Goal: Information Seeking & Learning: Learn about a topic

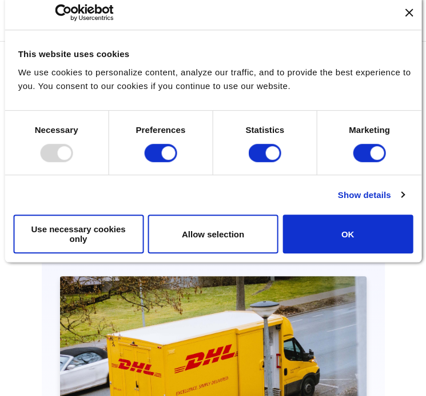
drag, startPoint x: 264, startPoint y: 34, endPoint x: 270, endPoint y: 66, distance: 32.5
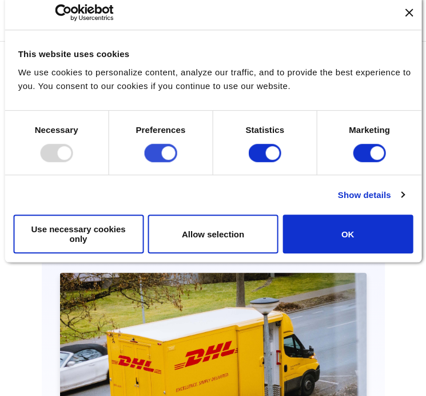
click at [168, 153] on input "Preferences" at bounding box center [160, 153] width 33 height 18
checkbox input "false"
drag, startPoint x: 263, startPoint y: 159, endPoint x: 273, endPoint y: 158, distance: 10.4
click at [265, 159] on input "Statistics" at bounding box center [264, 153] width 33 height 18
checkbox input "false"
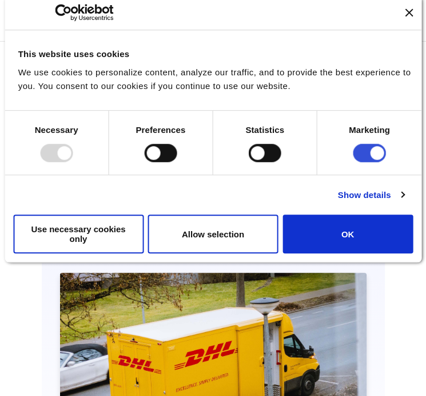
click at [375, 149] on input "Marketing" at bounding box center [368, 153] width 33 height 18
checkbox input "false"
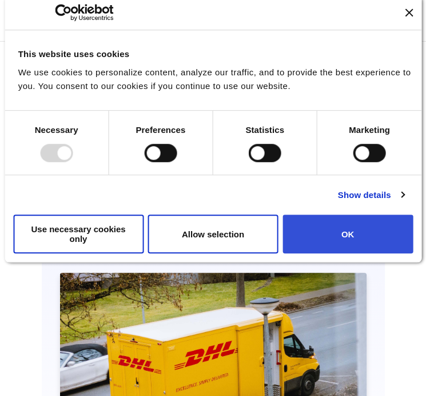
click at [366, 236] on button "OK" at bounding box center [347, 234] width 130 height 39
checkbox input "true"
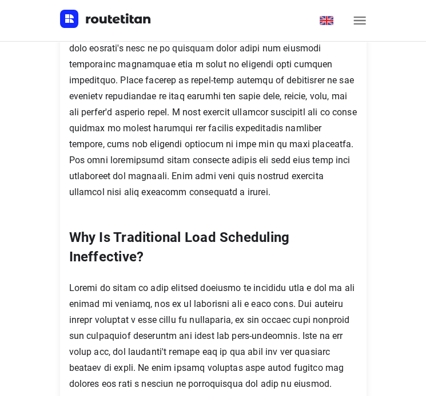
drag, startPoint x: 377, startPoint y: 131, endPoint x: 383, endPoint y: 146, distance: 16.4
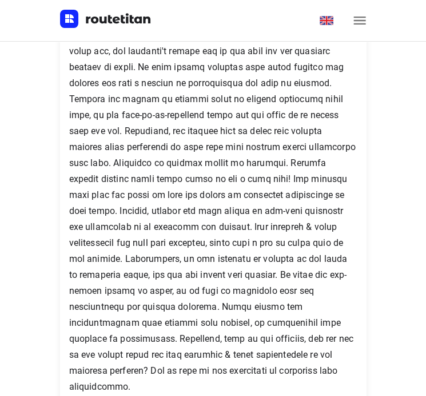
drag, startPoint x: 383, startPoint y: 146, endPoint x: 380, endPoint y: 196, distance: 50.3
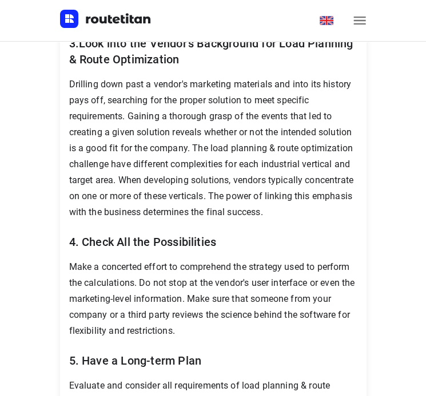
scroll to position [3546, 0]
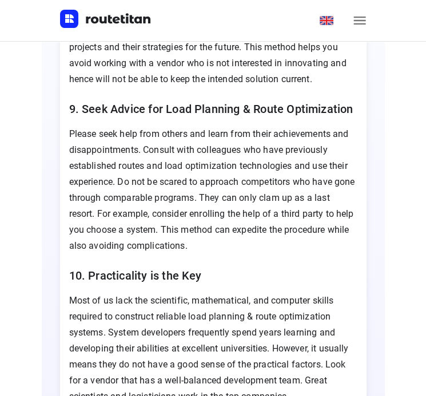
drag, startPoint x: 326, startPoint y: 163, endPoint x: 336, endPoint y: 204, distance: 42.3
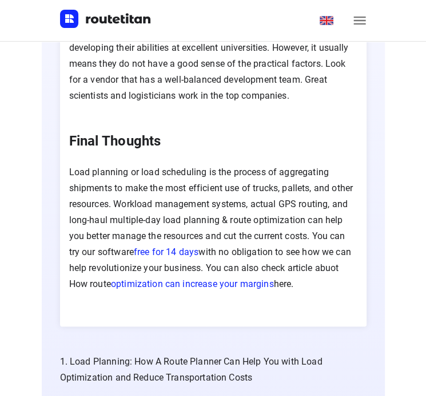
drag, startPoint x: 343, startPoint y: 183, endPoint x: 337, endPoint y: 214, distance: 30.8
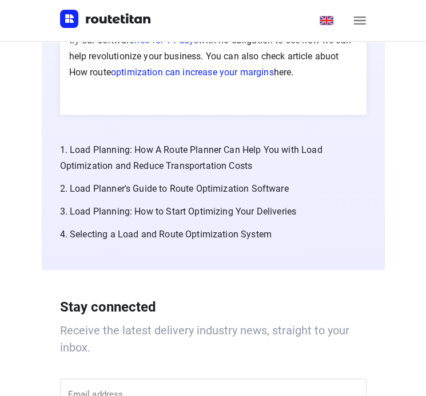
scroll to position [5005, 0]
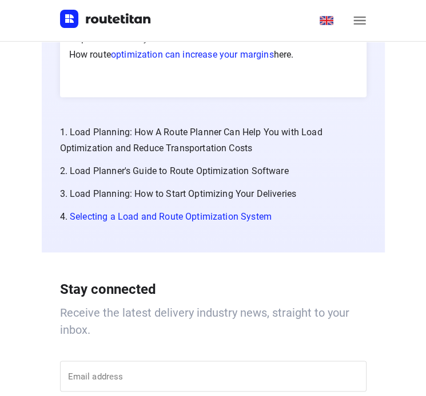
click at [175, 211] on link "Selecting a Load and Route Optimization System" at bounding box center [171, 216] width 202 height 11
click at [158, 211] on link "Selecting a Load and Route Optimization System" at bounding box center [171, 216] width 202 height 11
